Goal: Transaction & Acquisition: Purchase product/service

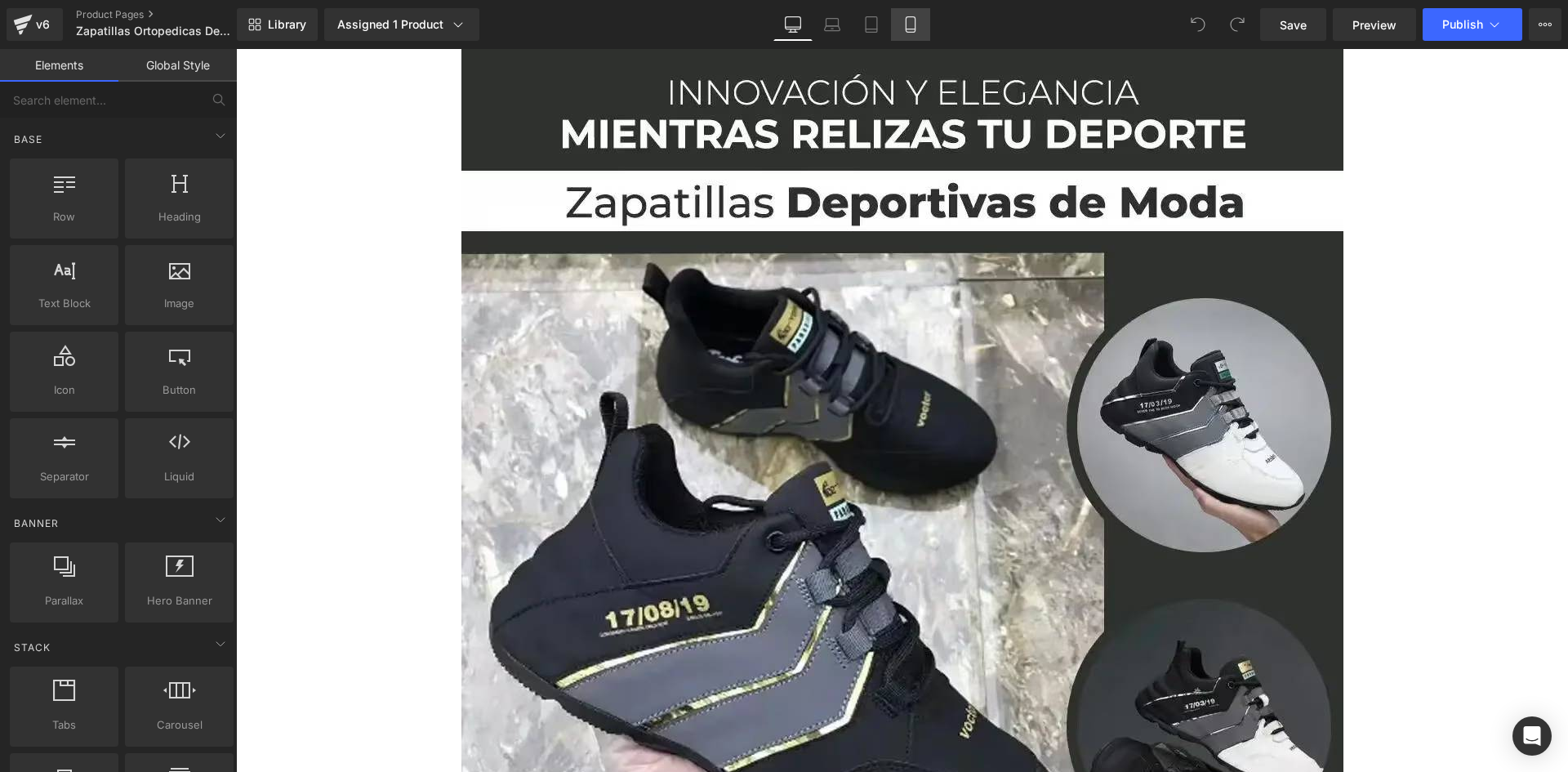
click at [909, 24] on icon at bounding box center [910, 24] width 17 height 17
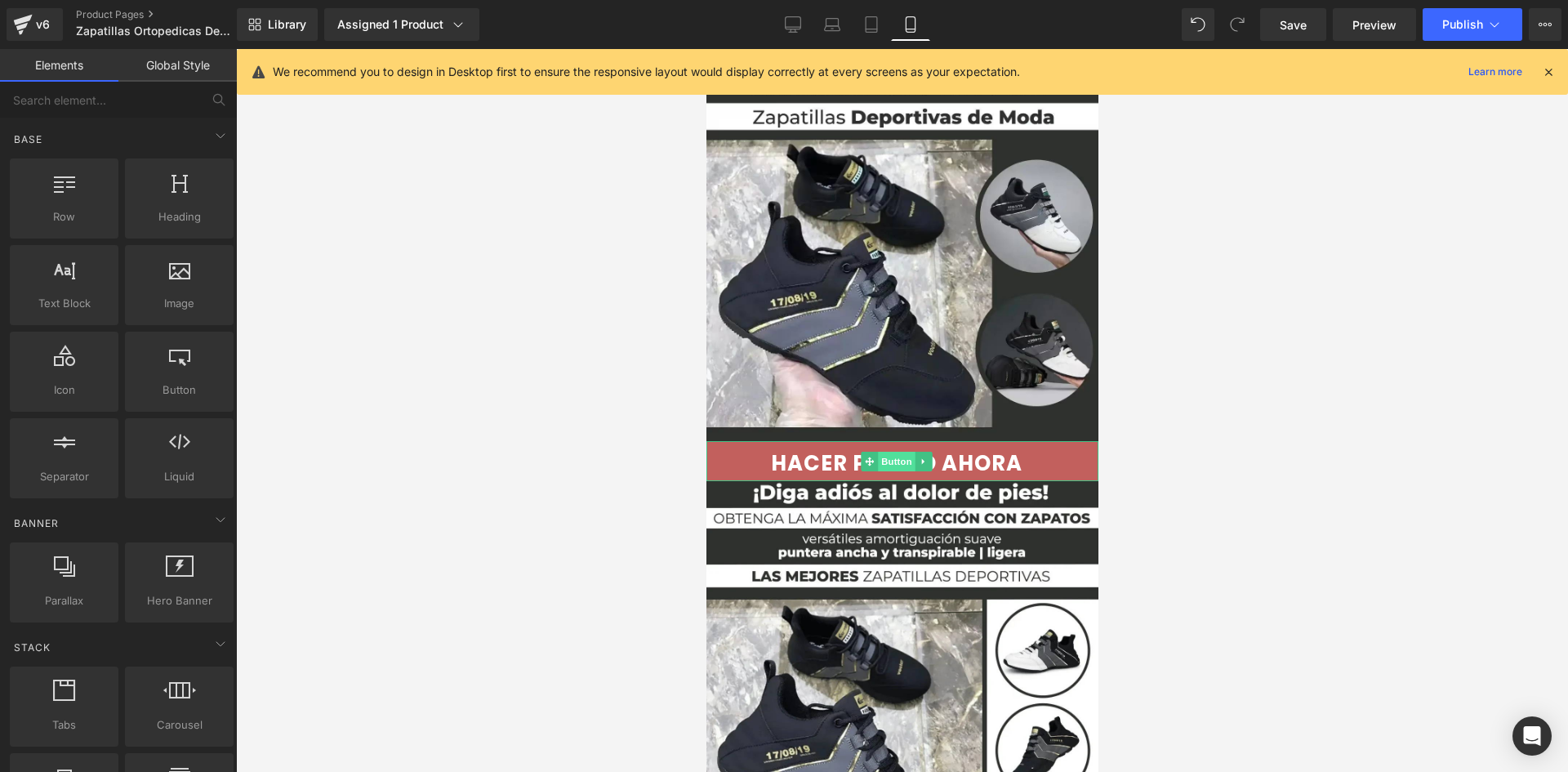
click at [893, 452] on span "Button" at bounding box center [895, 461] width 38 height 19
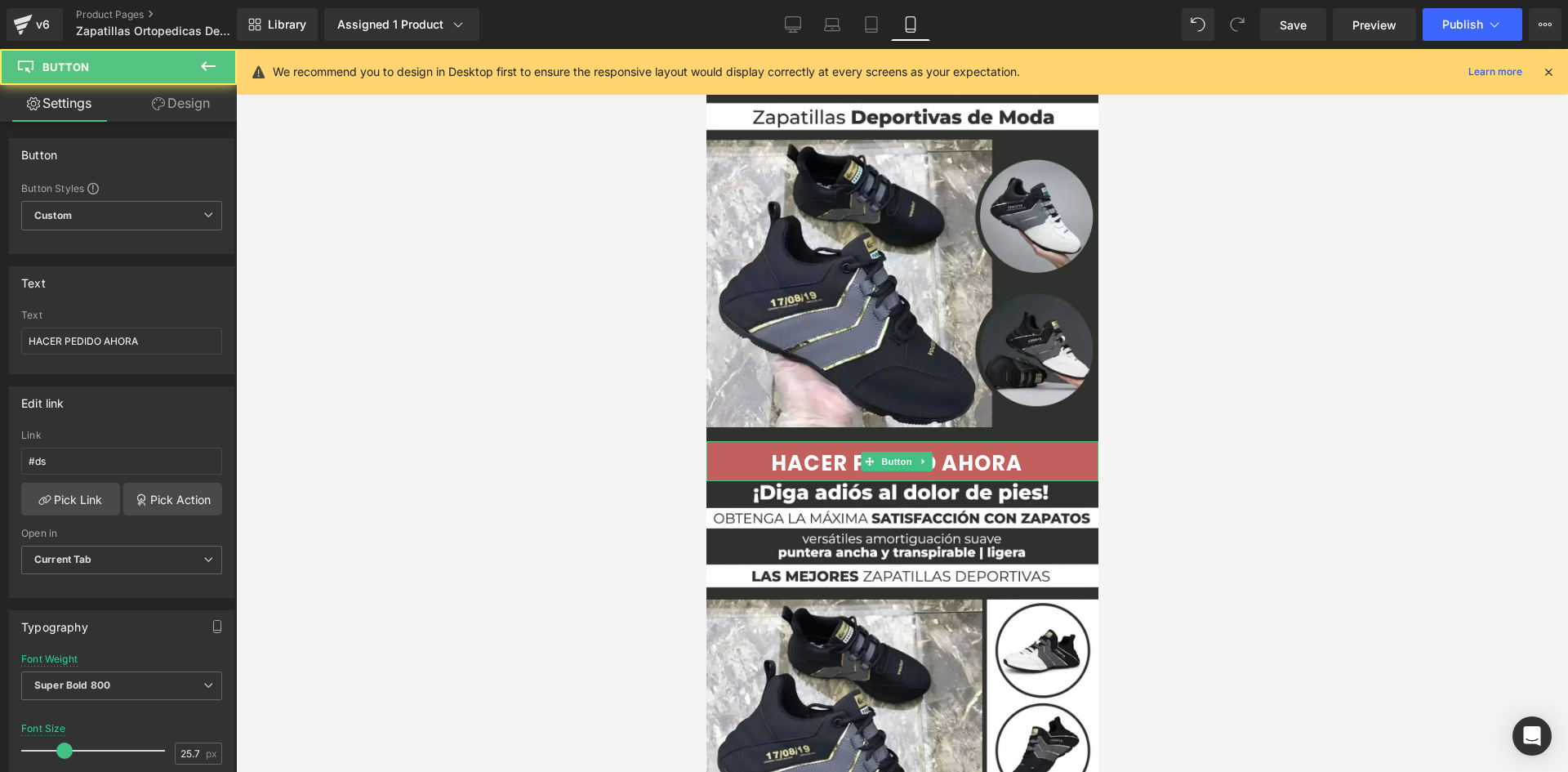
click at [804, 451] on span "HACER PEDIDO AHORA" at bounding box center [895, 463] width 251 height 25
